Goal: Transaction & Acquisition: Purchase product/service

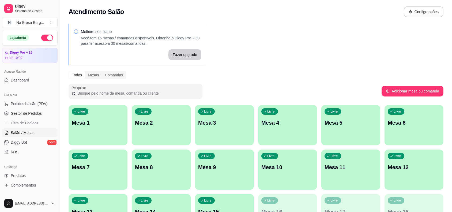
click at [24, 104] on span "Pedidos balcão (PDV)" at bounding box center [29, 103] width 37 height 5
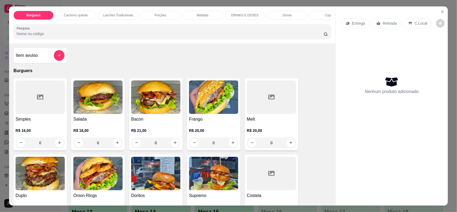
click at [106, 14] on p "Lanches Tradicionais" at bounding box center [118, 15] width 30 height 4
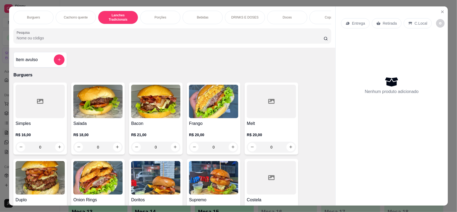
scroll to position [11, 0]
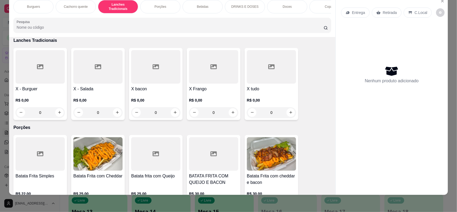
click at [157, 82] on div at bounding box center [155, 66] width 49 height 33
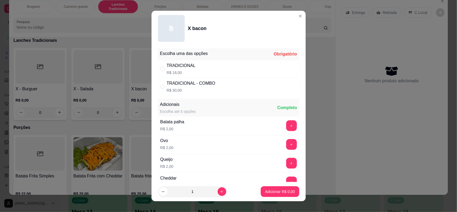
click at [193, 72] on div "TRADICIONAL R$ 18,00" at bounding box center [228, 69] width 141 height 18
radio input "true"
click at [218, 194] on button "increase-product-quantity" at bounding box center [222, 191] width 9 height 9
type input "2"
click at [281, 192] on p "Adicionar R$ 36,00" at bounding box center [279, 191] width 32 height 5
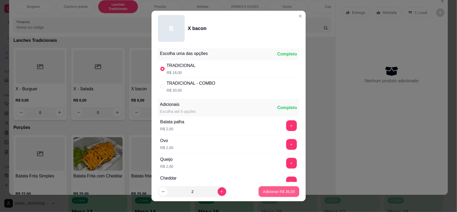
type input "2"
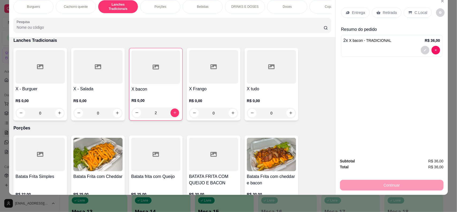
click at [382, 19] on div "Entrega Retirada C.Local" at bounding box center [391, 12] width 101 height 19
click at [384, 14] on p "Retirada" at bounding box center [390, 12] width 14 height 5
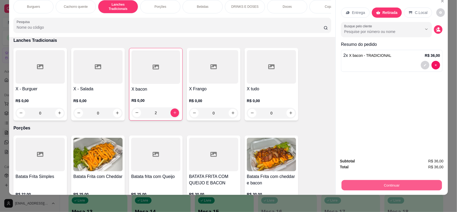
click at [397, 188] on button "Continuar" at bounding box center [392, 185] width 100 height 10
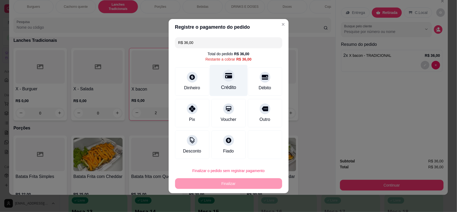
click at [228, 73] on div at bounding box center [229, 76] width 12 height 12
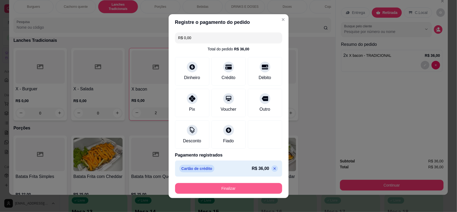
type input "R$ 0,00"
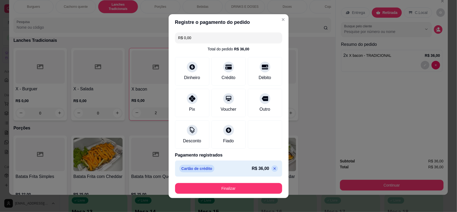
click at [227, 182] on footer "Finalizar" at bounding box center [229, 188] width 120 height 19
click at [227, 186] on button "Finalizar" at bounding box center [228, 188] width 107 height 11
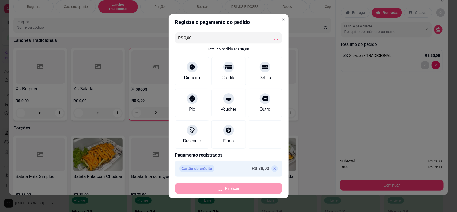
type input "0"
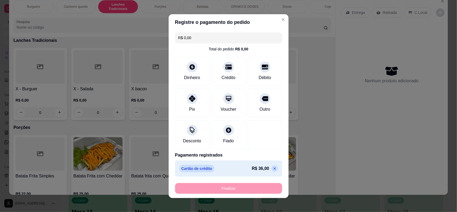
type input "-R$ 36,00"
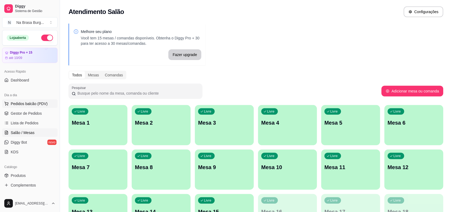
click at [41, 103] on span "Pedidos balcão (PDV)" at bounding box center [29, 103] width 37 height 5
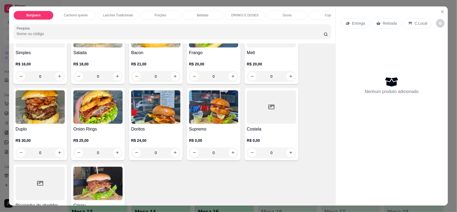
scroll to position [67, 0]
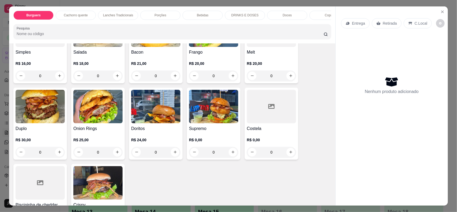
click at [43, 123] on img at bounding box center [40, 106] width 49 height 33
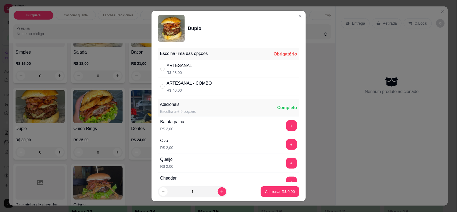
click at [202, 64] on div "ARTESANAL R$ 28,00" at bounding box center [228, 69] width 141 height 18
radio input "true"
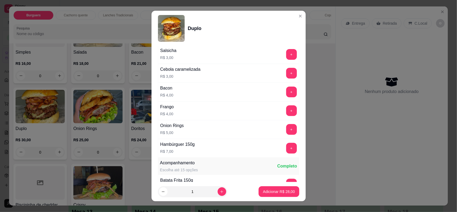
scroll to position [201, 0]
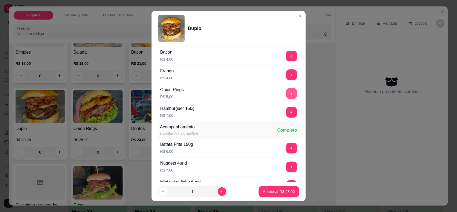
click at [286, 93] on button "+" at bounding box center [291, 93] width 11 height 11
click at [275, 190] on p "Adicionar R$ 33,00" at bounding box center [279, 191] width 32 height 5
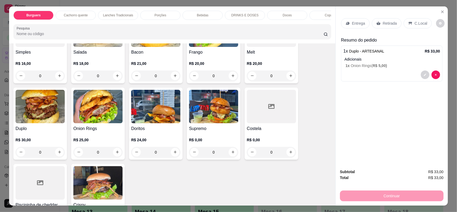
click at [360, 25] on p "Entrega" at bounding box center [358, 23] width 13 height 5
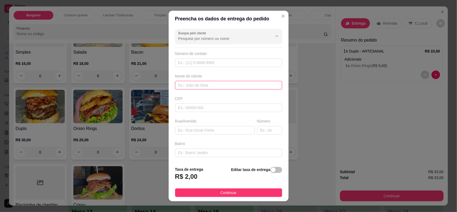
click at [231, 82] on input "text" at bounding box center [228, 85] width 107 height 9
type input "[DEMOGRAPHIC_DATA][PERSON_NAME]"
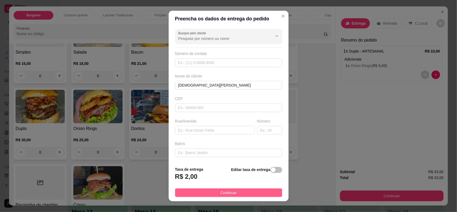
click at [232, 193] on button "Continuar" at bounding box center [228, 192] width 107 height 9
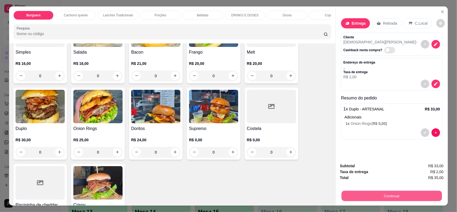
click at [365, 198] on button "Continuar" at bounding box center [392, 196] width 100 height 10
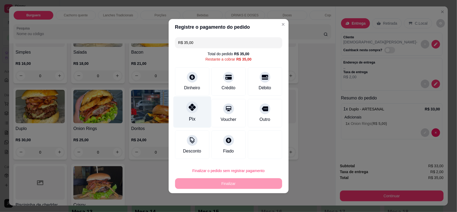
click at [195, 111] on div at bounding box center [192, 107] width 12 height 12
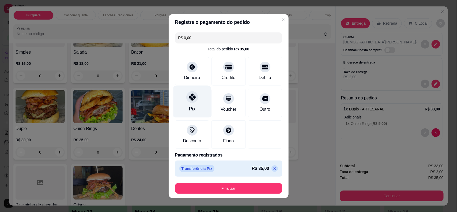
type input "R$ 0,00"
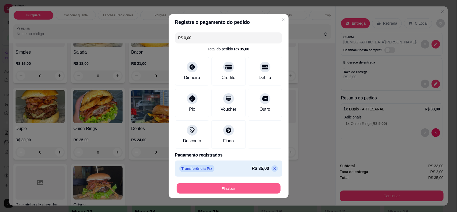
click at [237, 187] on button "Finalizar" at bounding box center [229, 188] width 104 height 10
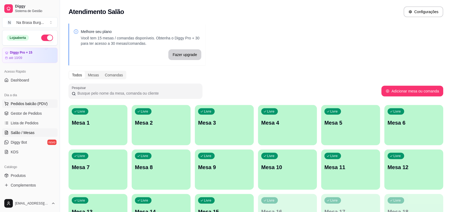
click at [46, 105] on span "Pedidos balcão (PDV)" at bounding box center [29, 103] width 37 height 5
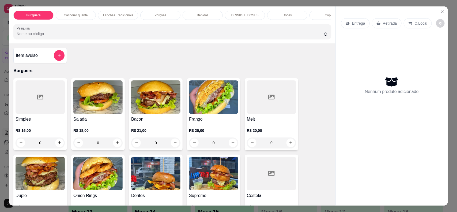
click at [291, 122] on h4 "Melt" at bounding box center [271, 119] width 49 height 6
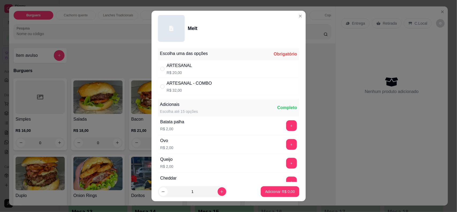
click at [222, 70] on div "ARTESANAL R$ 20,00" at bounding box center [228, 69] width 141 height 18
radio input "true"
click at [218, 195] on button "increase-product-quantity" at bounding box center [222, 191] width 9 height 9
type input "2"
click at [271, 188] on button "Adicionar R$ 40,00" at bounding box center [278, 191] width 39 height 10
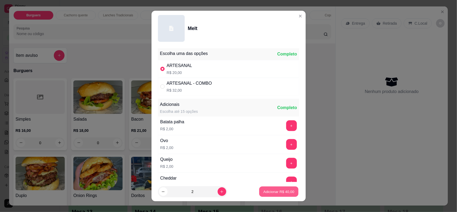
type input "2"
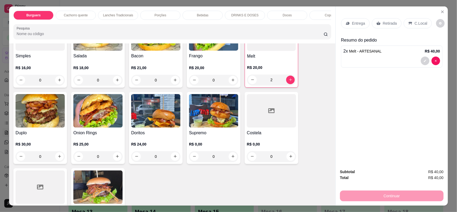
scroll to position [67, 0]
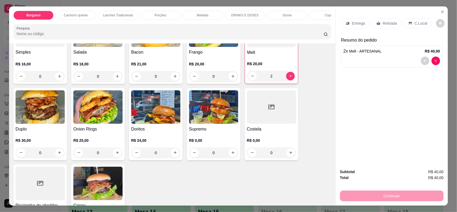
click at [161, 65] on div "R$ 21,00 0" at bounding box center [155, 69] width 49 height 26
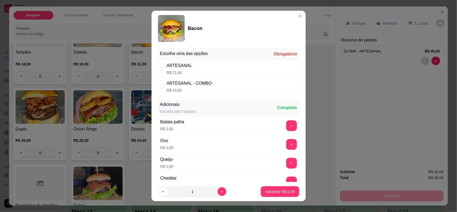
click at [229, 63] on div "ARTESANAL R$ 21,00" at bounding box center [228, 69] width 141 height 18
radio input "true"
click at [277, 190] on p "Adicionar R$ 21,00" at bounding box center [279, 191] width 32 height 5
type input "1"
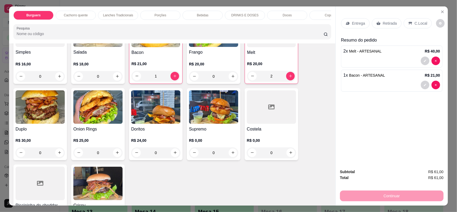
click at [347, 21] on icon at bounding box center [348, 23] width 4 height 4
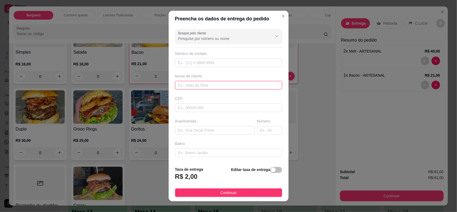
click at [226, 83] on input "text" at bounding box center [228, 85] width 107 height 9
type input "[PERSON_NAME]"
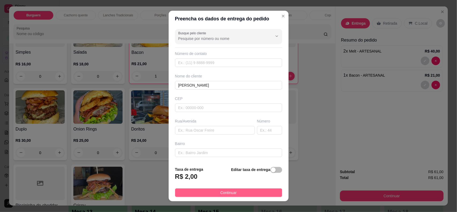
click at [196, 193] on button "Continuar" at bounding box center [228, 192] width 107 height 9
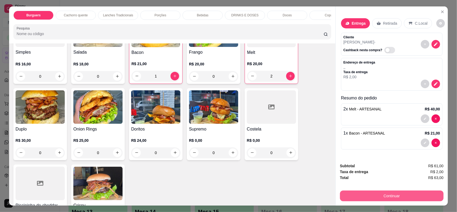
click at [388, 199] on button "Continuar" at bounding box center [392, 195] width 104 height 11
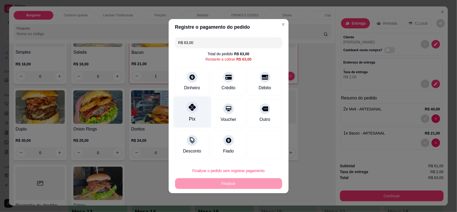
click at [188, 111] on div at bounding box center [192, 107] width 12 height 12
type input "R$ 0,00"
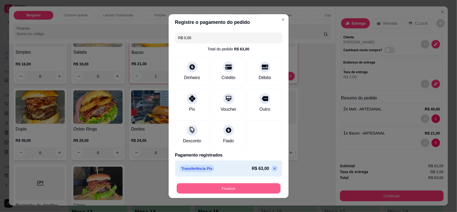
click at [213, 190] on button "Finalizar" at bounding box center [229, 188] width 104 height 10
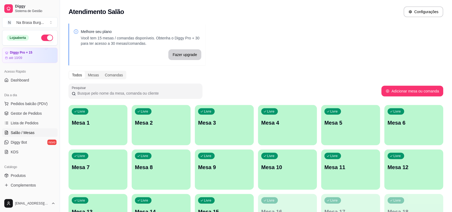
click at [26, 127] on ul "Pedidos balcão (PDV) Gestor de Pedidos Lista de Pedidos Salão / Mesas Diggy Bot…" at bounding box center [29, 127] width 55 height 57
click at [28, 125] on span "Lista de Pedidos" at bounding box center [25, 122] width 28 height 5
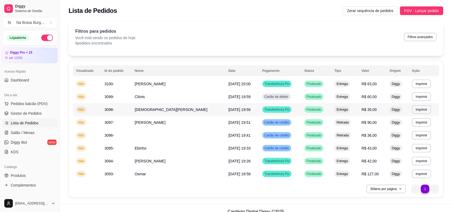
click at [228, 108] on span "[DATE] 19:56" at bounding box center [239, 109] width 22 height 4
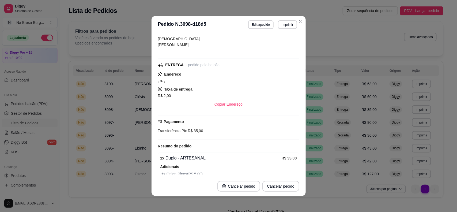
scroll to position [14, 0]
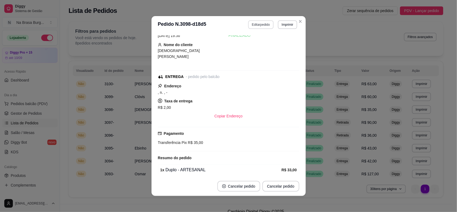
click at [260, 25] on button "Editar pedido" at bounding box center [260, 24] width 25 height 9
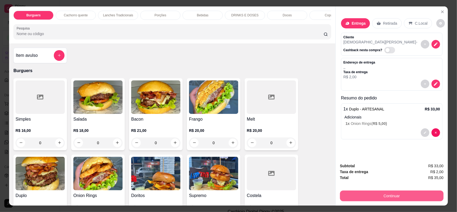
click at [384, 199] on button "Continuar" at bounding box center [392, 195] width 104 height 11
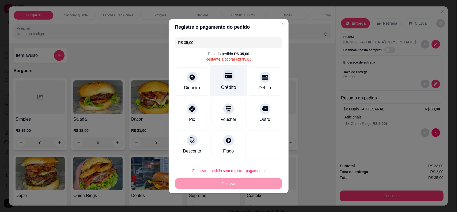
click at [231, 86] on div "Crédito" at bounding box center [228, 87] width 15 height 7
type input "R$ 0,00"
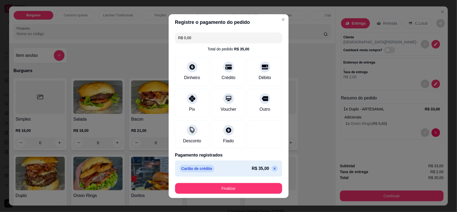
click at [243, 194] on footer "Finalizar" at bounding box center [229, 188] width 120 height 19
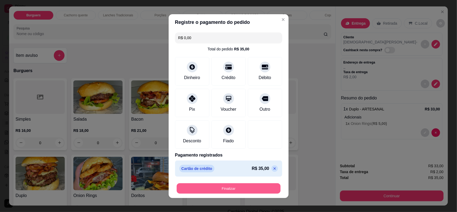
click at [244, 191] on button "Finalizar" at bounding box center [229, 188] width 104 height 10
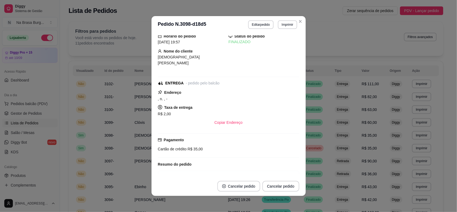
scroll to position [20, 0]
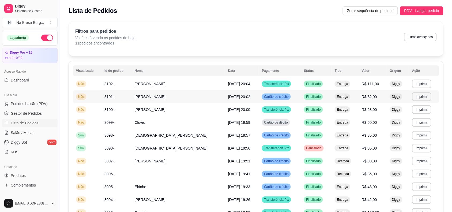
click at [225, 96] on td "[DATE] 20:02" at bounding box center [242, 96] width 34 height 13
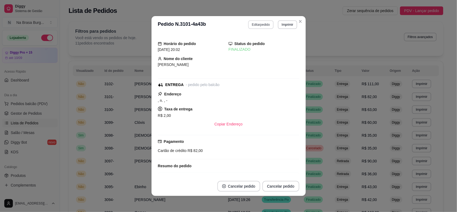
click at [252, 25] on button "Editar pedido" at bounding box center [260, 24] width 25 height 9
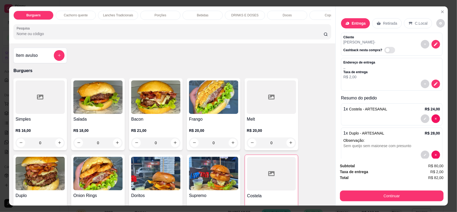
click at [93, 120] on div "Salada R$ 18,00 0" at bounding box center [98, 114] width 54 height 72
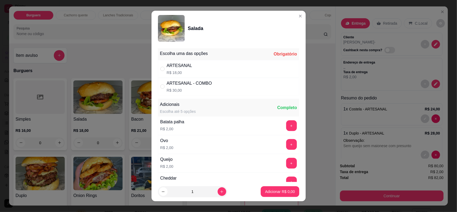
drag, startPoint x: 191, startPoint y: 69, endPoint x: 189, endPoint y: 82, distance: 12.8
click at [191, 69] on div "ARTESANAL R$ 18,00" at bounding box center [228, 69] width 141 height 18
radio input "true"
click at [220, 190] on icon "increase-product-quantity" at bounding box center [222, 192] width 4 height 4
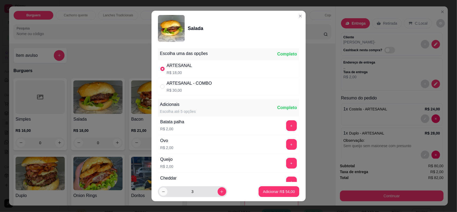
click at [161, 194] on button "decrease-product-quantity" at bounding box center [163, 191] width 8 height 8
type input "2"
click at [271, 191] on p "Adicionar R$ 36,00" at bounding box center [278, 191] width 31 height 5
type input "2"
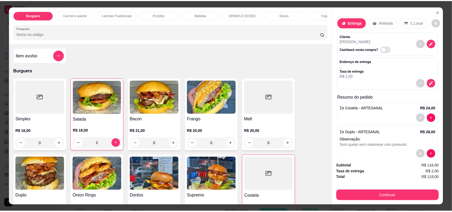
scroll to position [0, 0]
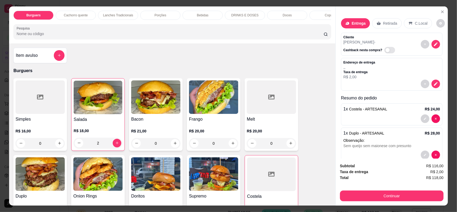
click at [154, 114] on img at bounding box center [155, 96] width 49 height 33
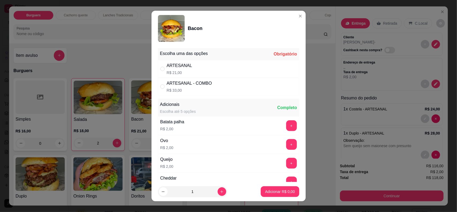
click at [231, 62] on div "ARTESANAL R$ 21,00" at bounding box center [228, 69] width 141 height 18
radio input "true"
click at [266, 190] on p "Adicionar R$ 21,00" at bounding box center [279, 191] width 32 height 5
type input "1"
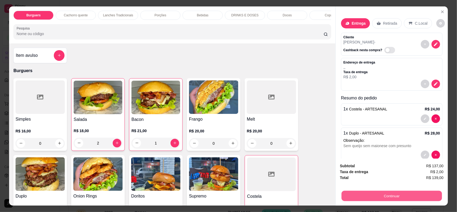
click at [394, 194] on button "Continuar" at bounding box center [392, 196] width 100 height 10
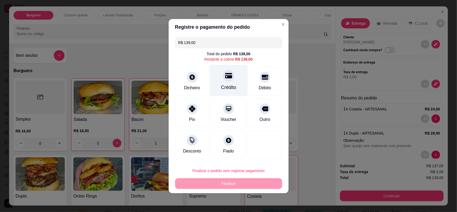
click at [228, 85] on div "Crédito" at bounding box center [228, 87] width 15 height 7
type input "R$ 0,00"
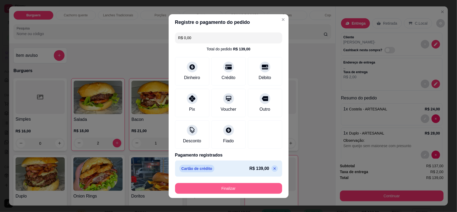
click at [232, 187] on button "Finalizar" at bounding box center [228, 188] width 107 height 11
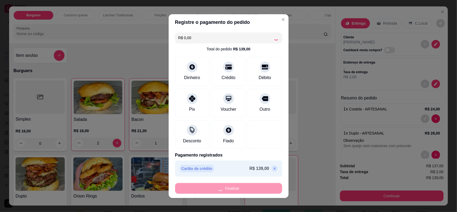
type input "0"
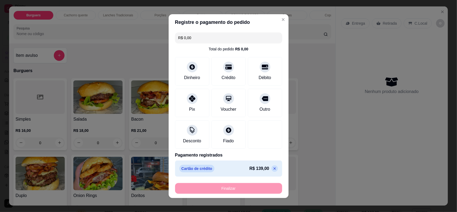
type input "-R$ 139,00"
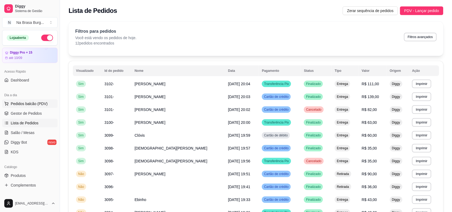
click at [36, 105] on span "Pedidos balcão (PDV)" at bounding box center [29, 103] width 37 height 5
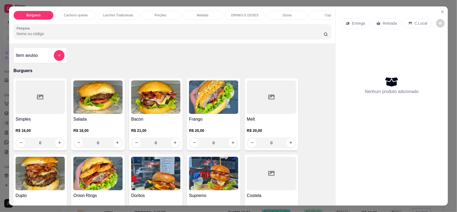
click at [210, 12] on div "Bebidas" at bounding box center [203, 15] width 40 height 9
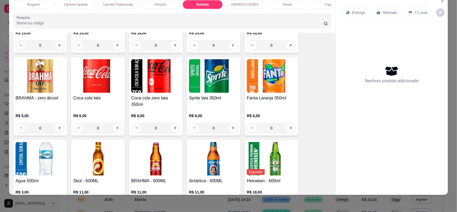
scroll to position [681, 0]
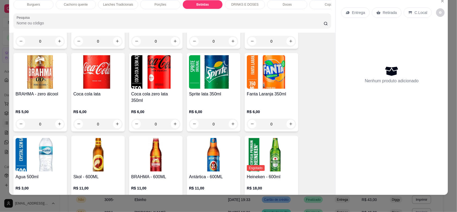
click at [95, 86] on img at bounding box center [97, 71] width 49 height 33
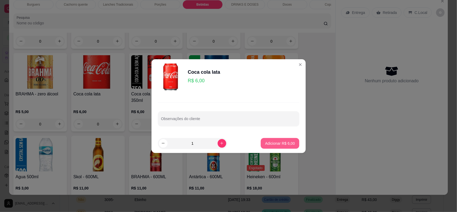
click at [289, 144] on p "Adicionar R$ 6,00" at bounding box center [280, 143] width 30 height 5
type input "1"
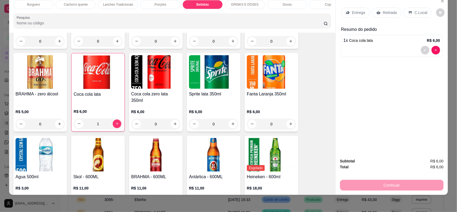
click at [374, 190] on div "Continuar" at bounding box center [392, 184] width 104 height 12
click at [383, 14] on p "Retirada" at bounding box center [390, 12] width 14 height 5
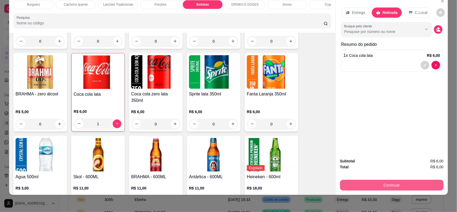
click at [394, 180] on button "Continuar" at bounding box center [392, 185] width 104 height 11
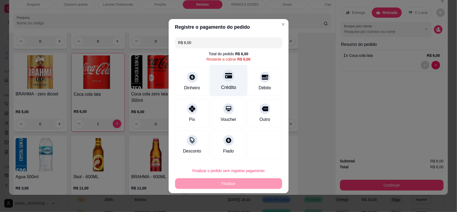
click at [235, 87] on div "Crédito" at bounding box center [229, 80] width 38 height 31
type input "R$ 0,00"
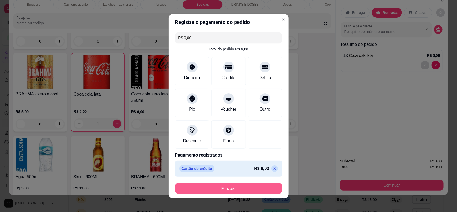
click at [247, 188] on button "Finalizar" at bounding box center [228, 188] width 107 height 11
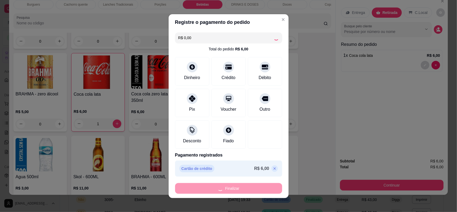
type input "0"
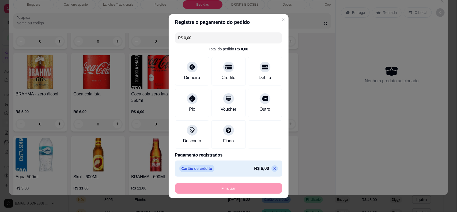
type input "-R$ 6,00"
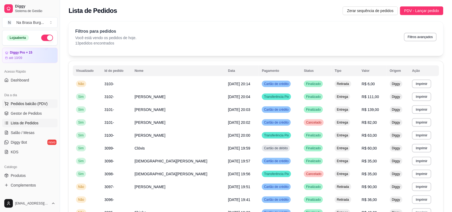
click at [35, 103] on span "Pedidos balcão (PDV)" at bounding box center [29, 103] width 37 height 5
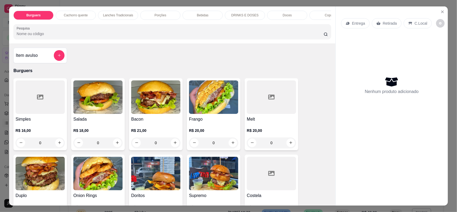
click at [134, 105] on img at bounding box center [155, 96] width 49 height 33
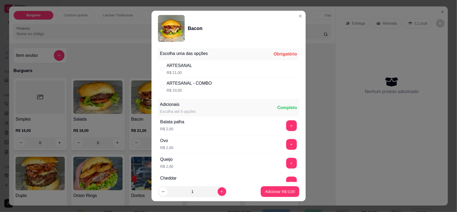
click at [212, 70] on div "ARTESANAL R$ 21,00" at bounding box center [228, 69] width 141 height 18
radio input "true"
click at [263, 192] on p "Adicionar R$ 21,00" at bounding box center [279, 191] width 32 height 5
type input "1"
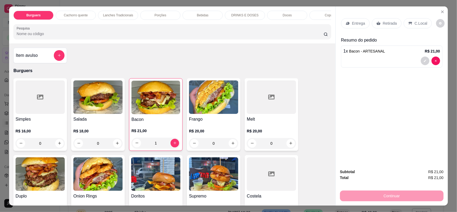
click at [353, 21] on p "Entrega" at bounding box center [358, 23] width 13 height 5
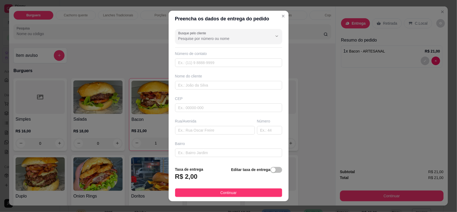
click at [228, 78] on div "Nome do cliente" at bounding box center [228, 75] width 107 height 5
click at [230, 86] on input "text" at bounding box center [228, 85] width 107 height 9
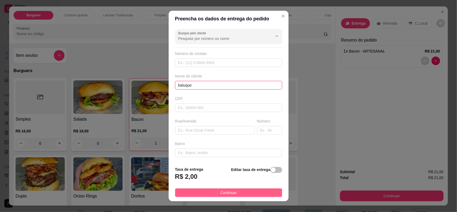
type input "batuque"
click at [224, 191] on span "Continuar" at bounding box center [228, 193] width 16 height 6
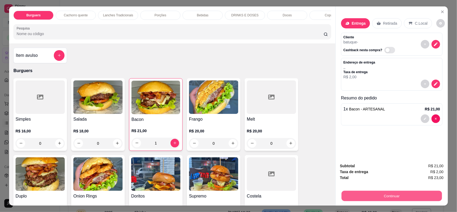
click at [394, 198] on button "Continuar" at bounding box center [392, 196] width 100 height 10
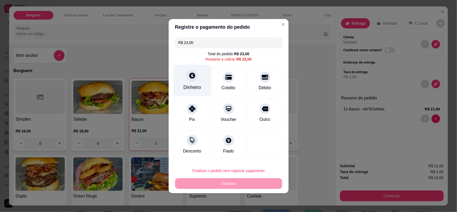
click at [188, 69] on div "Dinheiro" at bounding box center [192, 80] width 38 height 31
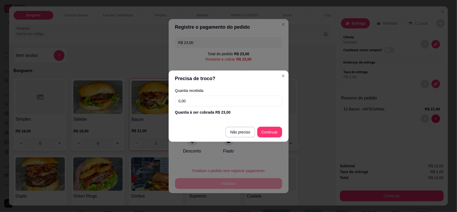
click at [202, 98] on input "0,00" at bounding box center [228, 101] width 107 height 11
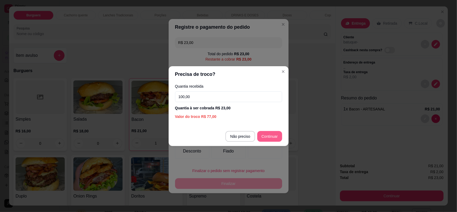
type input "100,00"
type input "R$ 0,00"
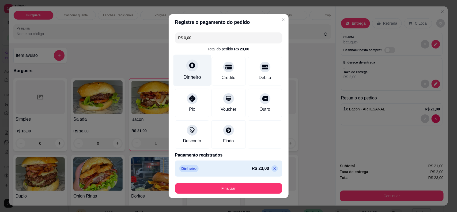
click at [189, 66] on icon at bounding box center [192, 65] width 6 height 6
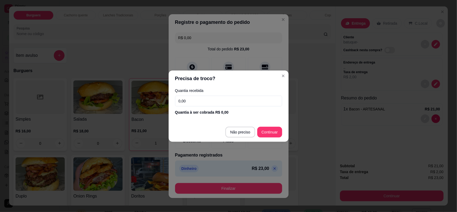
click at [231, 99] on input "0,00" at bounding box center [228, 101] width 107 height 11
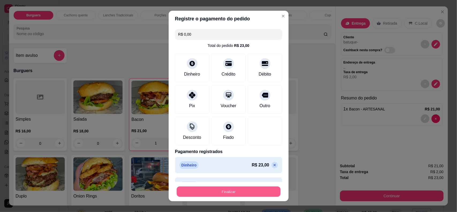
click at [253, 193] on button "Finalizar" at bounding box center [229, 191] width 104 height 10
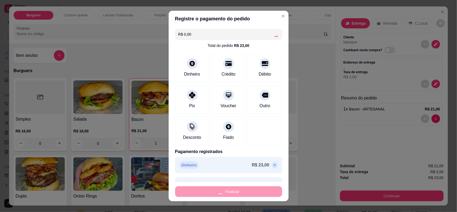
type input "0"
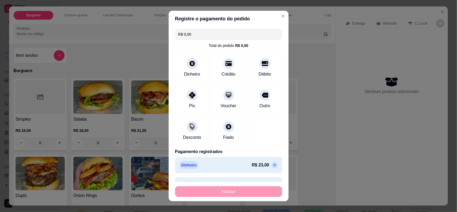
type input "-R$ 23,00"
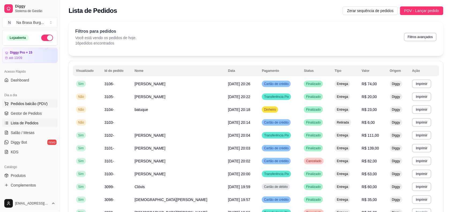
click at [31, 103] on span "Pedidos balcão (PDV)" at bounding box center [29, 103] width 37 height 5
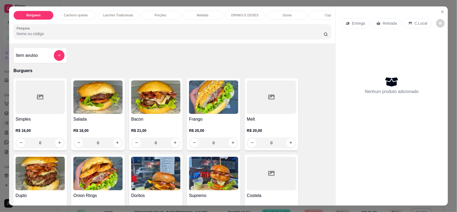
click at [186, 16] on div "Bebidas" at bounding box center [203, 15] width 40 height 9
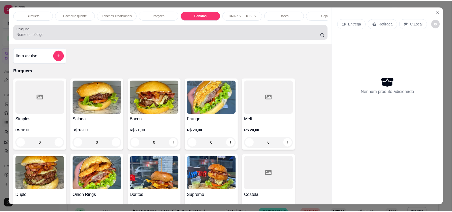
scroll to position [11, 0]
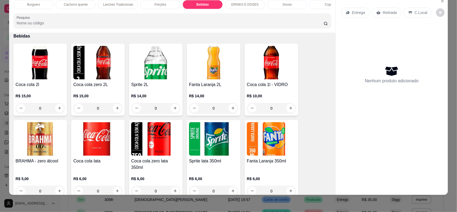
click at [90, 176] on p "R$ 6,00" at bounding box center [97, 178] width 49 height 5
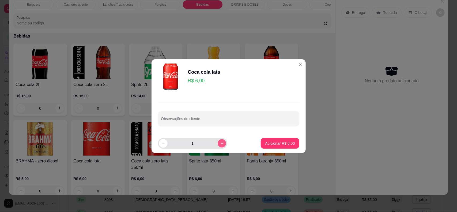
click at [220, 145] on icon "increase-product-quantity" at bounding box center [222, 143] width 4 height 4
type input "2"
click at [288, 141] on p "Adicionar R$ 12,00" at bounding box center [279, 143] width 32 height 5
type input "2"
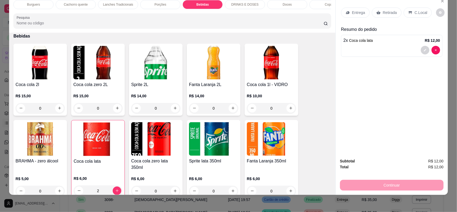
click at [385, 11] on p "Retirada" at bounding box center [390, 12] width 14 height 5
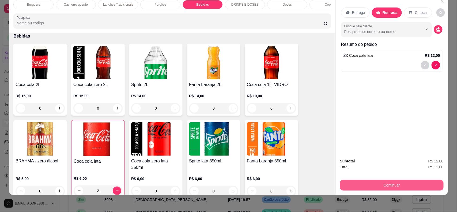
click at [397, 182] on button "Continuar" at bounding box center [392, 185] width 104 height 11
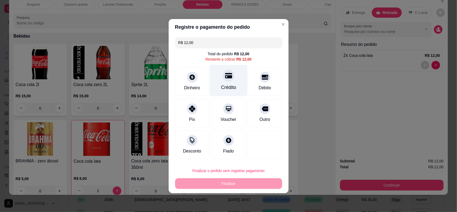
click at [231, 82] on div "Crédito" at bounding box center [229, 80] width 38 height 31
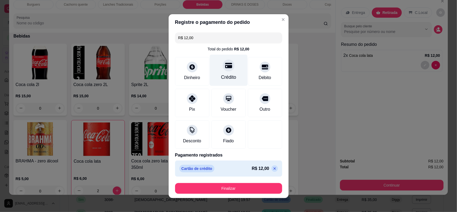
type input "R$ 0,00"
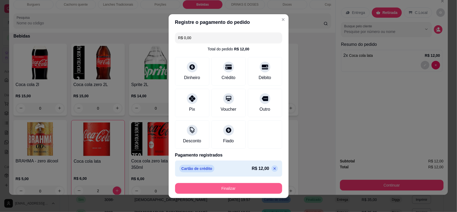
click at [240, 186] on button "Finalizar" at bounding box center [228, 188] width 107 height 11
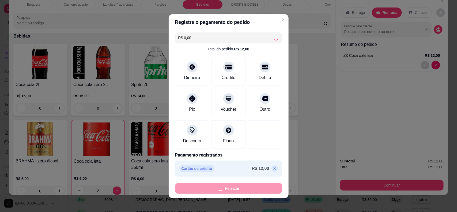
type input "0"
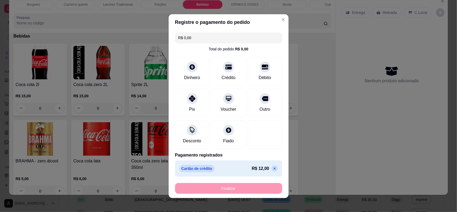
type input "-R$ 12,00"
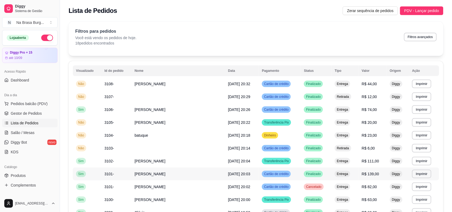
click at [236, 176] on td "[DATE] 20:03" at bounding box center [242, 173] width 34 height 13
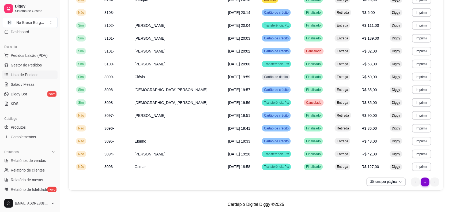
scroll to position [100, 0]
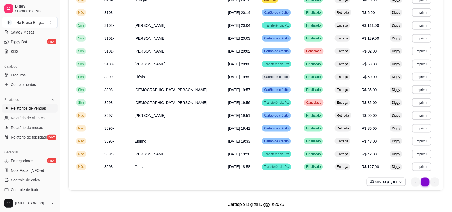
click at [36, 107] on span "Relatórios de vendas" at bounding box center [28, 107] width 35 height 5
select select "ALL"
select select "0"
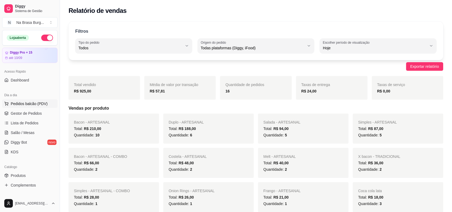
click at [33, 104] on span "Pedidos balcão (PDV)" at bounding box center [29, 103] width 37 height 5
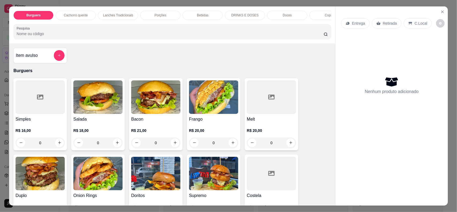
click at [0, 73] on div "Burguers Cachorro quente Lanches Tradicionais Porções Bebidas DRINKS E DOSES Do…" at bounding box center [228, 106] width 457 height 212
click at [440, 10] on icon "Close" at bounding box center [442, 12] width 4 height 4
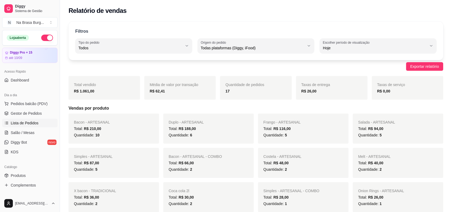
click at [29, 121] on span "Lista de Pedidos" at bounding box center [25, 122] width 28 height 5
